Goal: Book appointment/travel/reservation

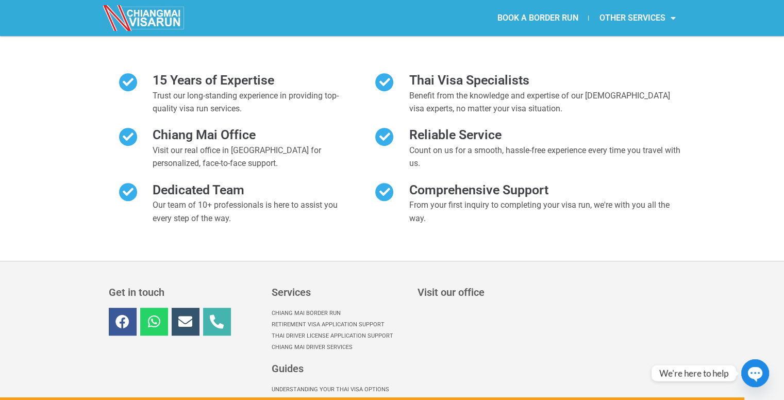
scroll to position [4751, 0]
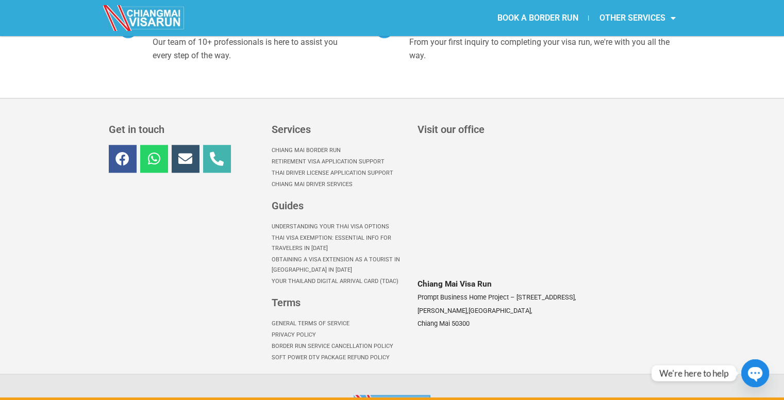
click at [526, 15] on link "BOOK A BORDER RUN" at bounding box center [538, 18] width 102 height 24
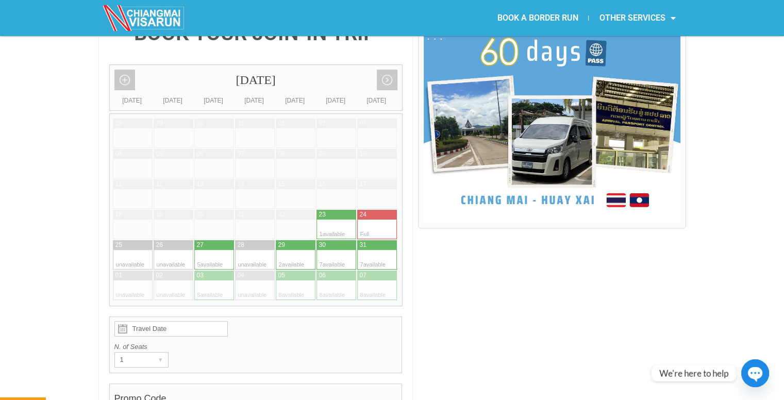
scroll to position [278, 0]
click at [221, 280] on div at bounding box center [224, 290] width 20 height 20
type input "03 September 2025"
radio input "true"
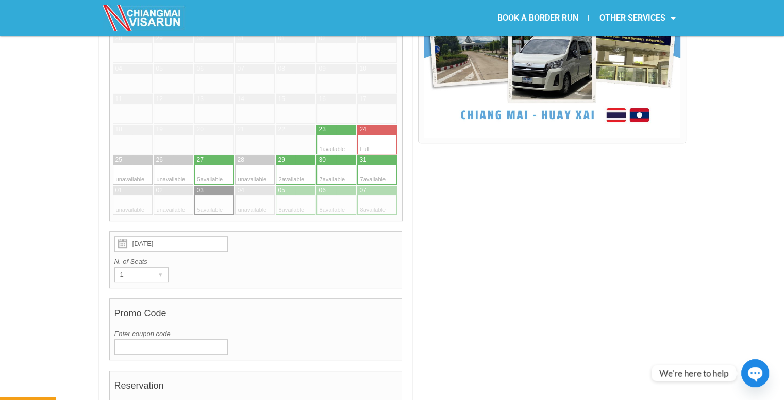
scroll to position [429, 0]
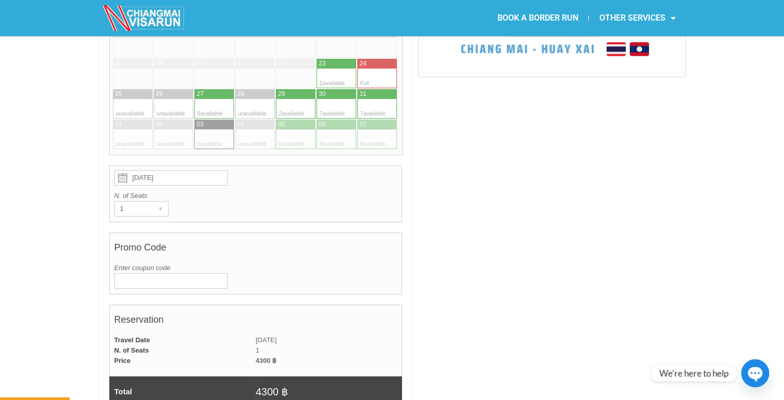
click at [295, 129] on div at bounding box center [305, 139] width 20 height 20
type input "05 September 2025"
radio input "true"
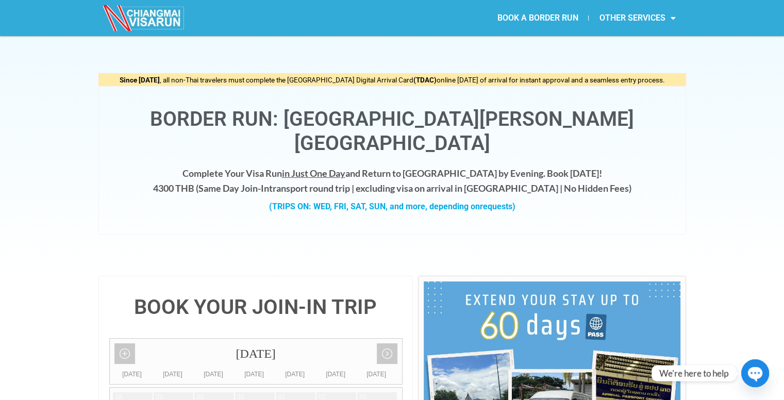
scroll to position [0, 0]
